Goal: Information Seeking & Learning: Learn about a topic

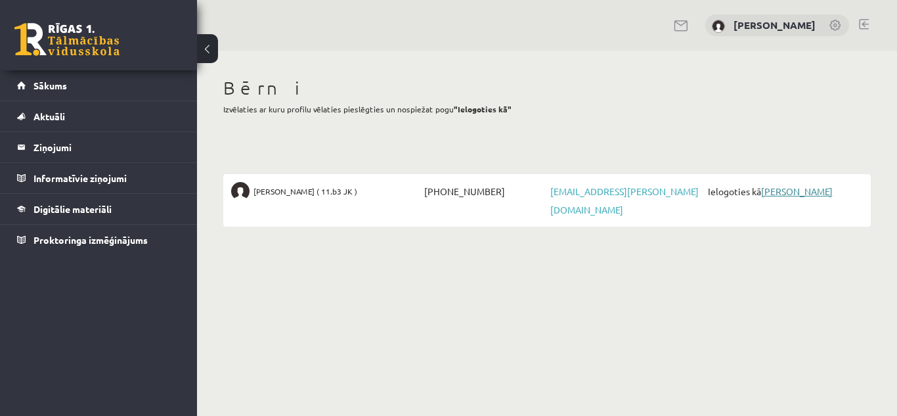
click at [780, 188] on link "[PERSON_NAME]" at bounding box center [797, 191] width 72 height 12
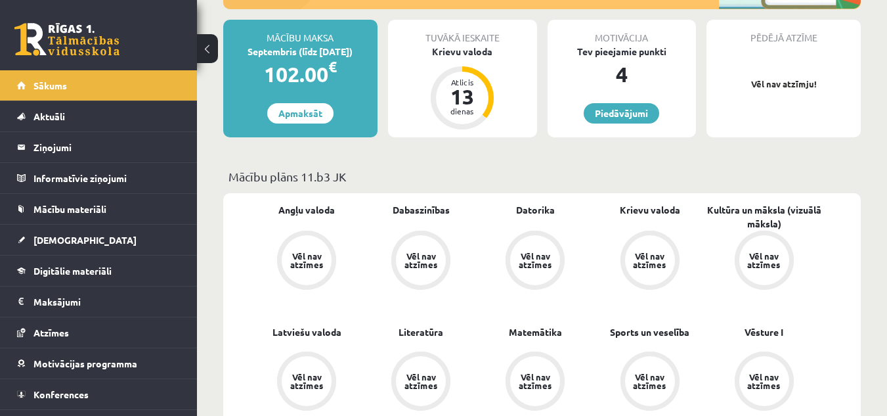
scroll to position [236, 0]
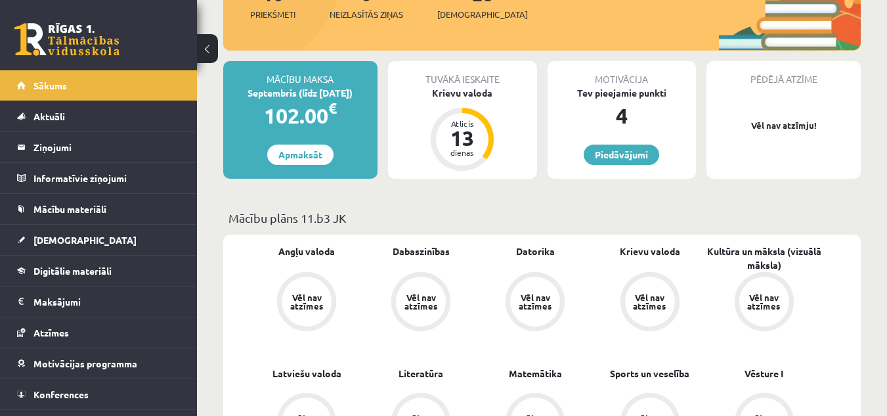
click at [305, 299] on div "Vēl nav atzīmes" at bounding box center [306, 301] width 37 height 17
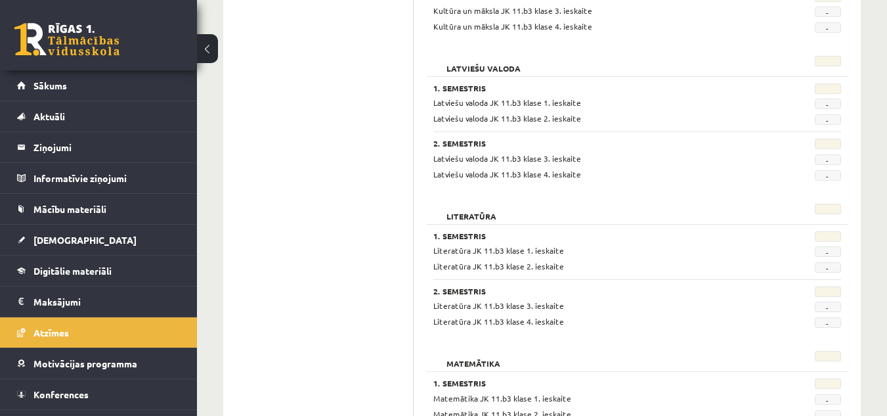
scroll to position [946, 0]
click at [87, 206] on span "Mācību materiāli" at bounding box center [69, 209] width 73 height 12
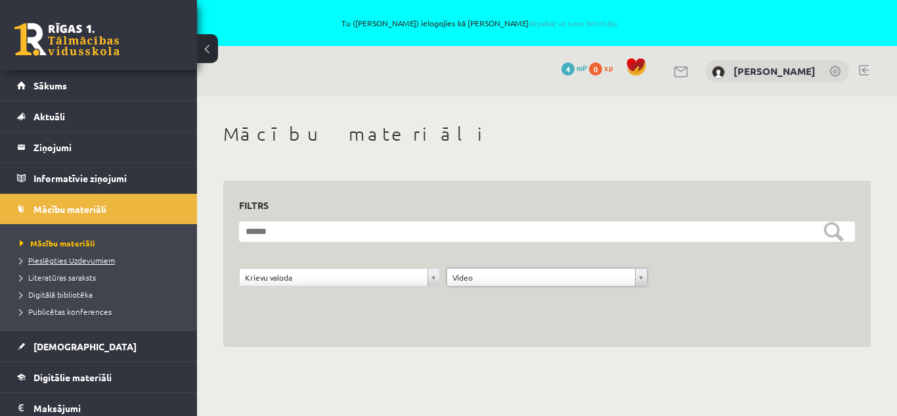
click at [91, 257] on span "Pieslēgties Uzdevumiem" at bounding box center [67, 260] width 95 height 11
click at [55, 276] on span "Literatūras saraksts" at bounding box center [58, 277] width 76 height 11
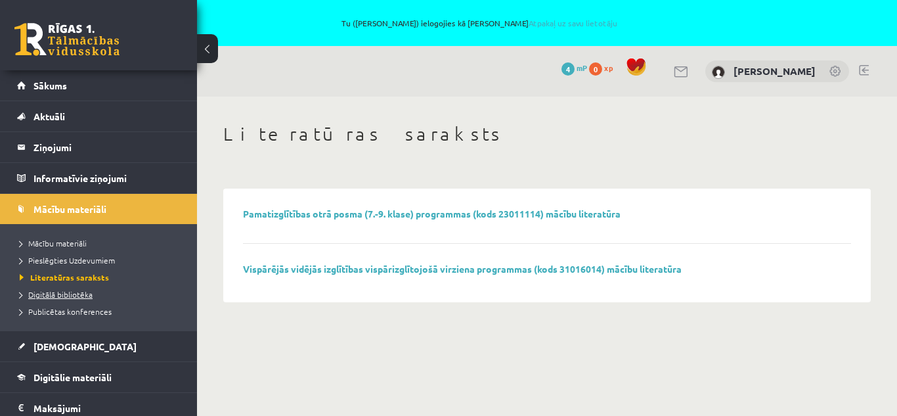
click at [53, 294] on span "Digitālā bibliotēka" at bounding box center [56, 294] width 73 height 11
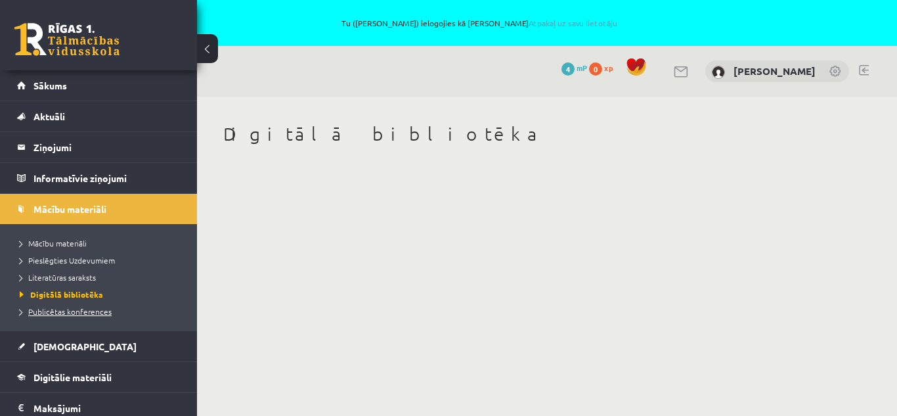
click at [56, 311] on span "Publicētas konferences" at bounding box center [66, 311] width 92 height 11
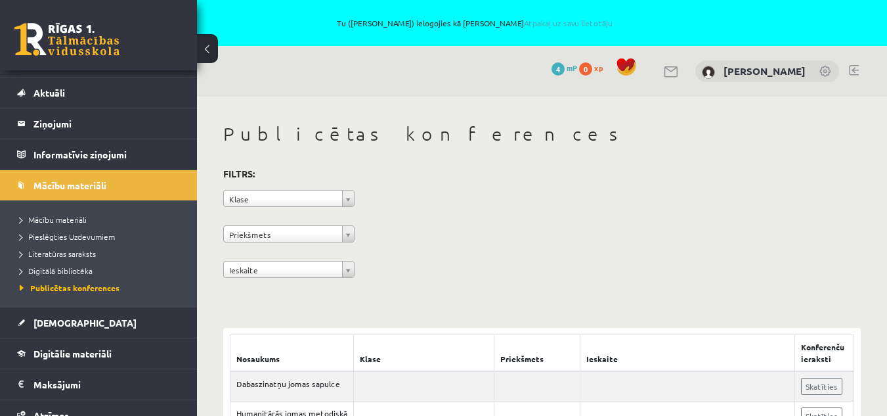
scroll to position [26, 0]
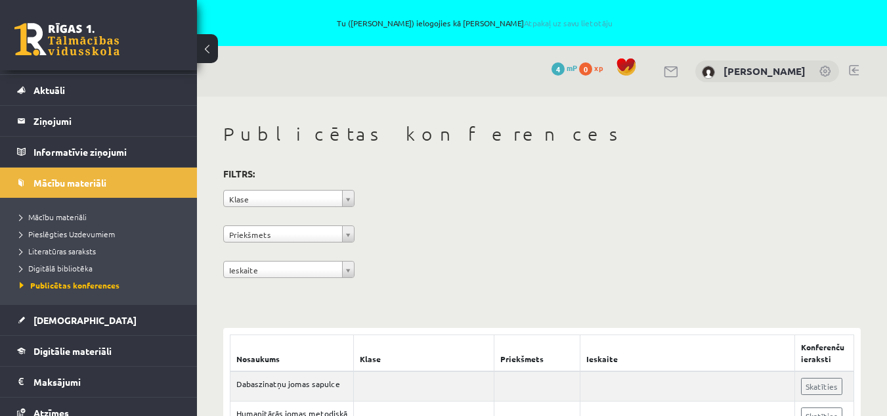
click at [552, 254] on div "**********" at bounding box center [542, 225] width 638 height 120
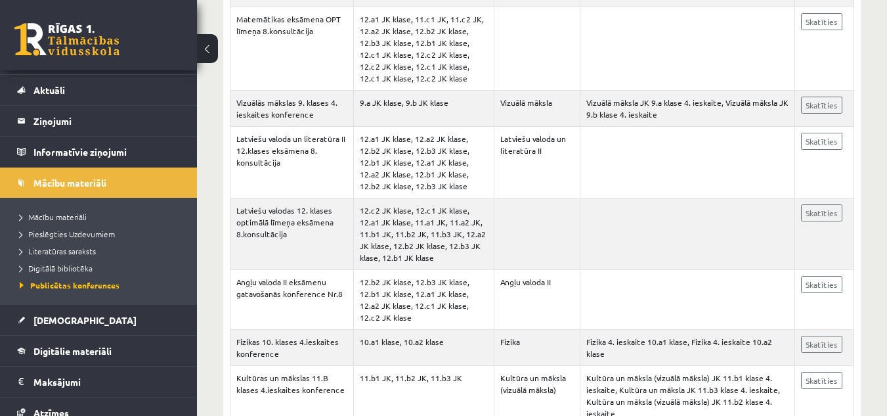
scroll to position [1024, 0]
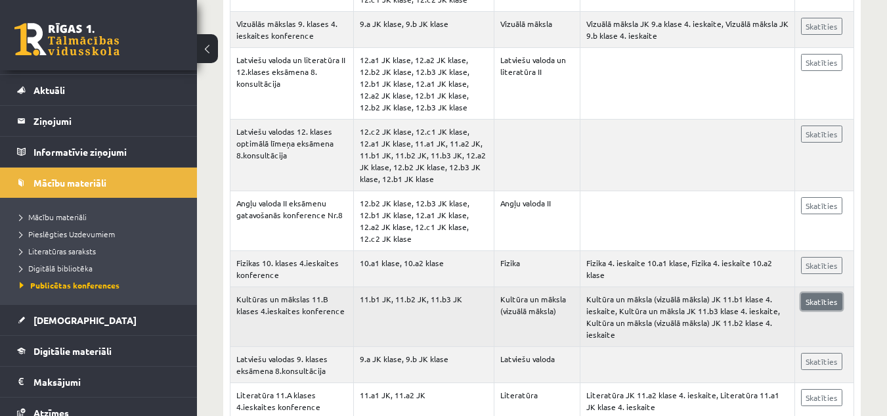
click at [820, 308] on link "Skatīties" at bounding box center [821, 301] width 41 height 17
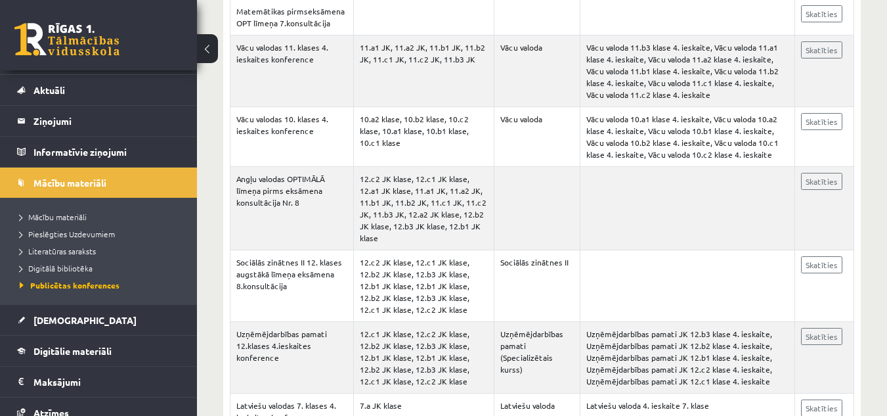
scroll to position [2128, 0]
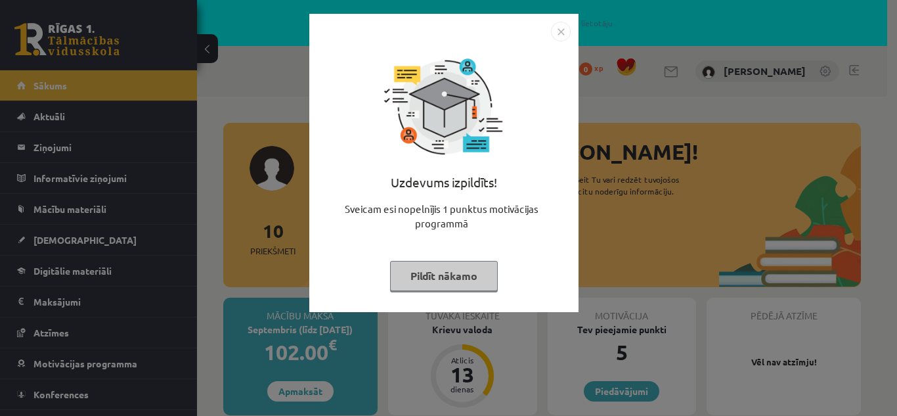
click at [556, 33] on img "Close" at bounding box center [561, 32] width 20 height 20
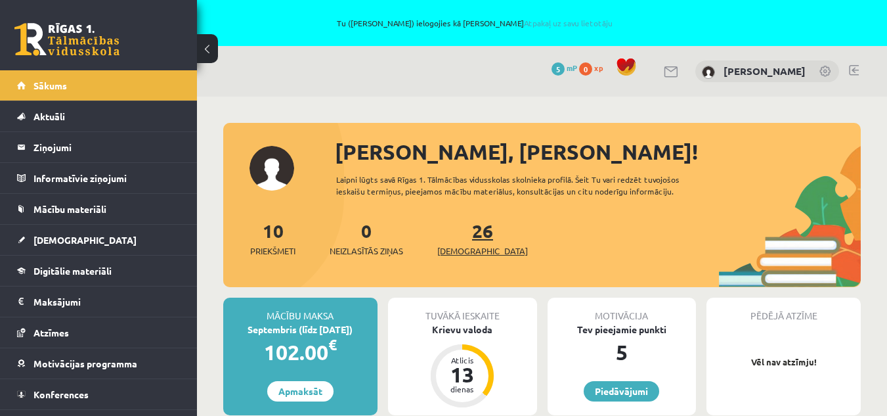
click at [461, 232] on link "26 Ieskaites" at bounding box center [482, 238] width 91 height 39
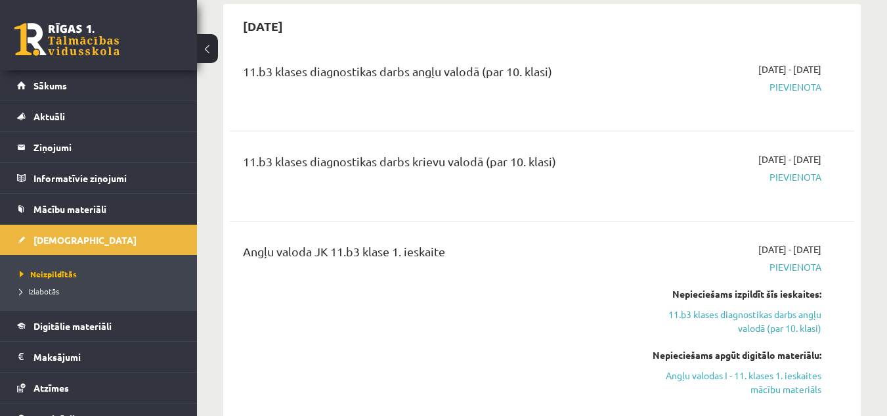
scroll to position [210, 0]
